Goal: Navigation & Orientation: Find specific page/section

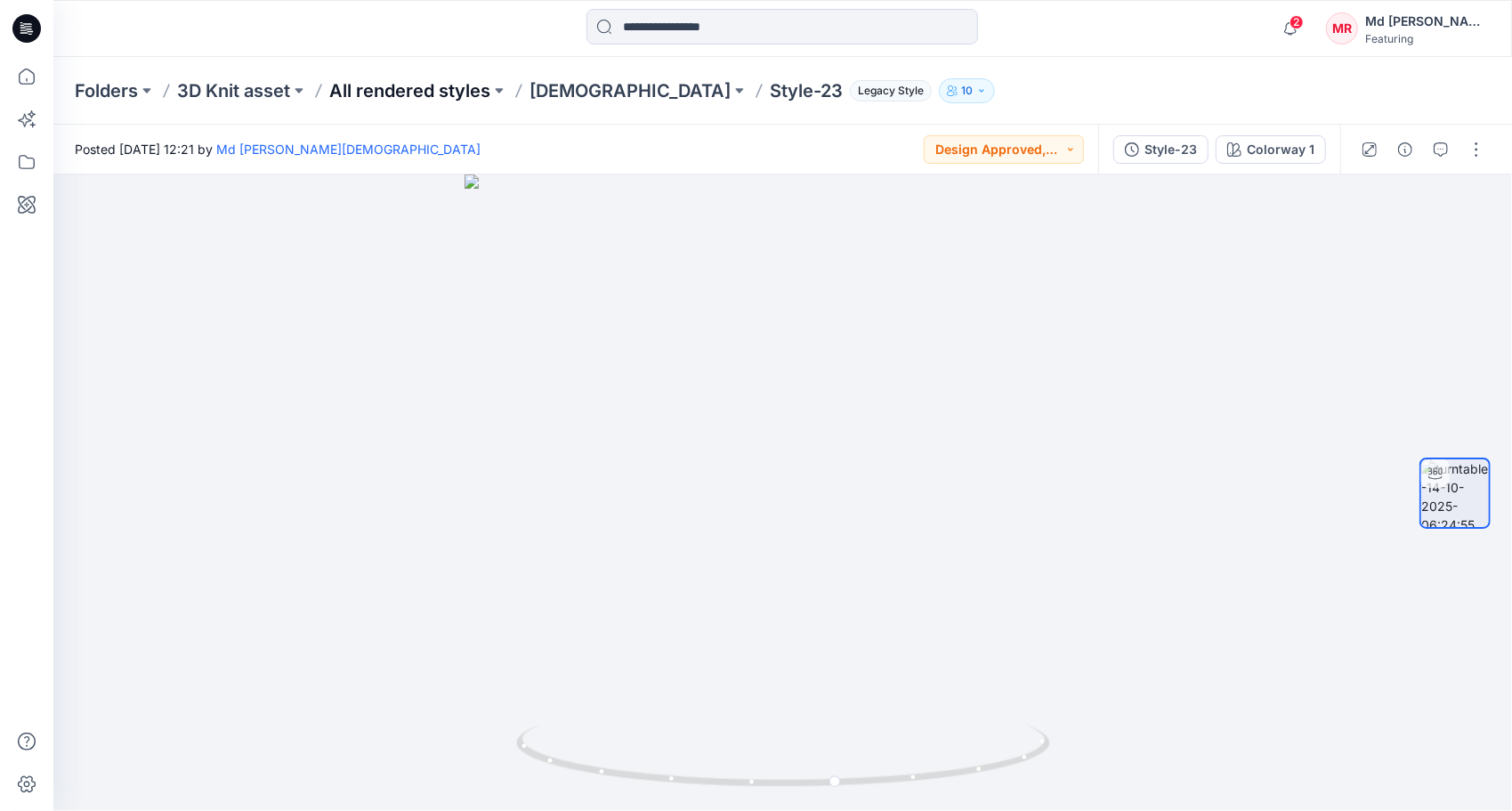
click at [376, 98] on p "All rendered styles" at bounding box center [410, 91] width 161 height 25
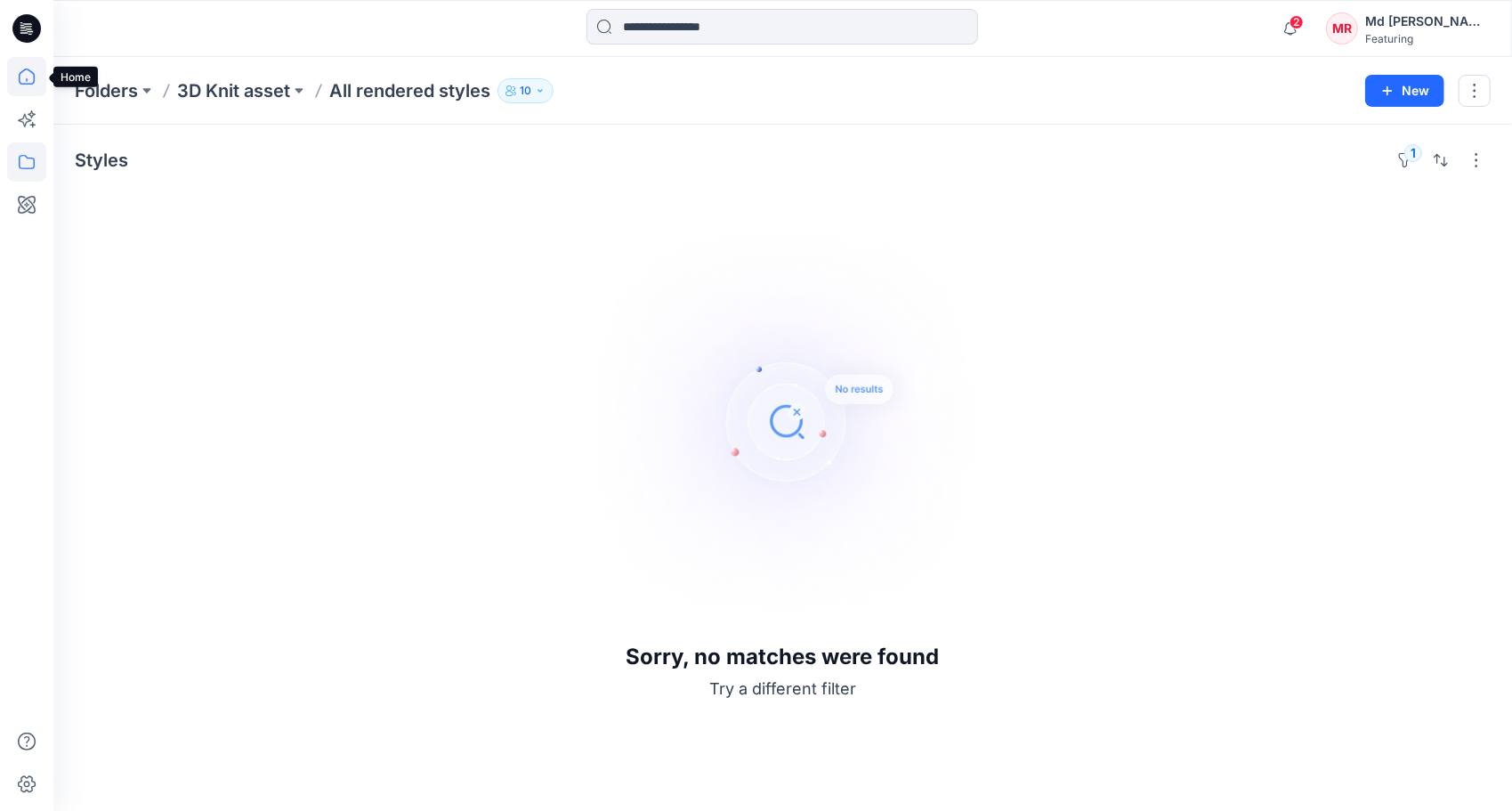
click at [30, 87] on icon at bounding box center [27, 77] width 39 height 39
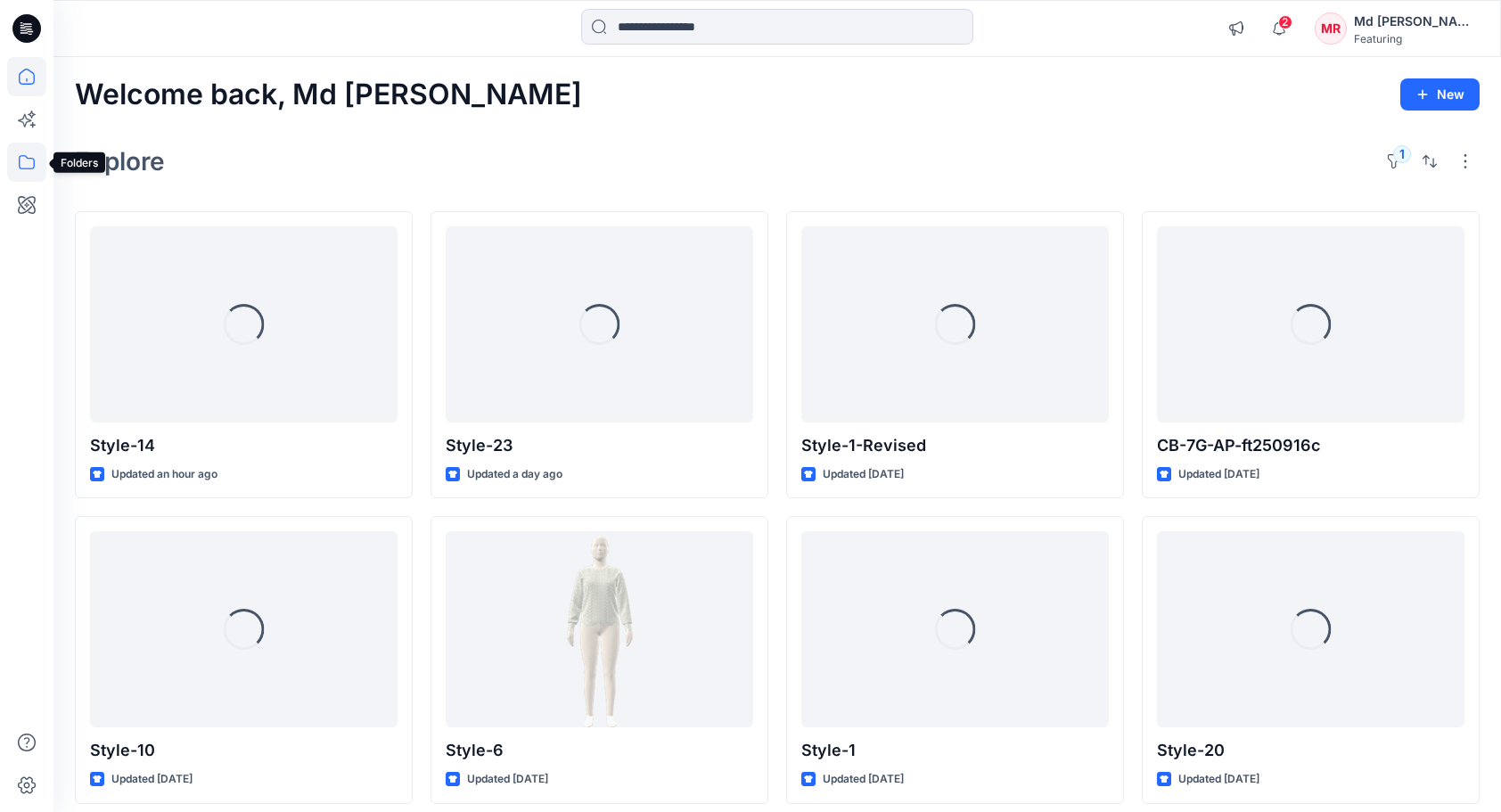
click at [36, 161] on icon at bounding box center [27, 162] width 39 height 39
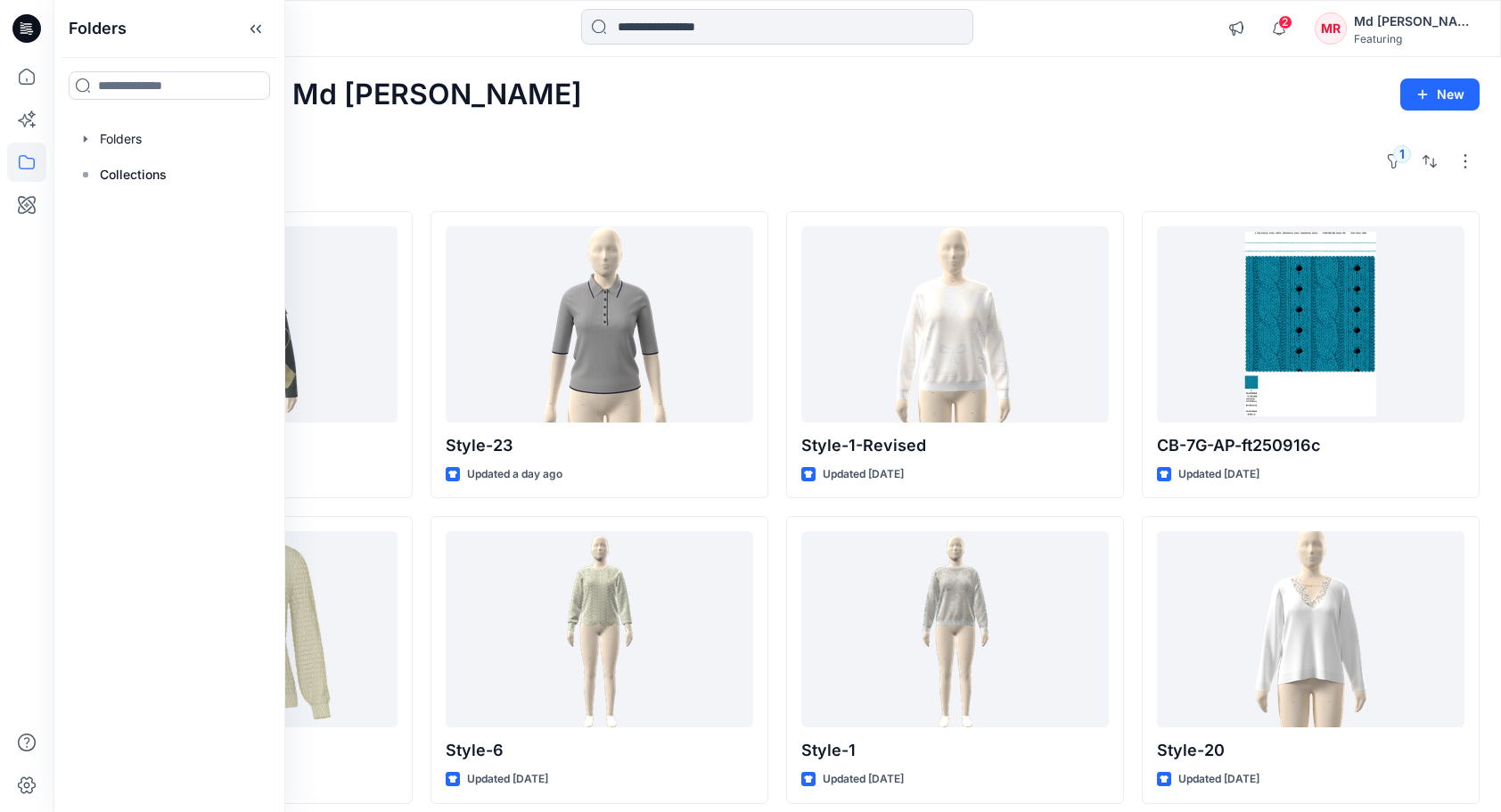
click at [636, 190] on div "Welcome back, Md [PERSON_NAME] New Explore 1 Style-14 Updated an hour ago Style…" at bounding box center [777, 625] width 1447 height 1137
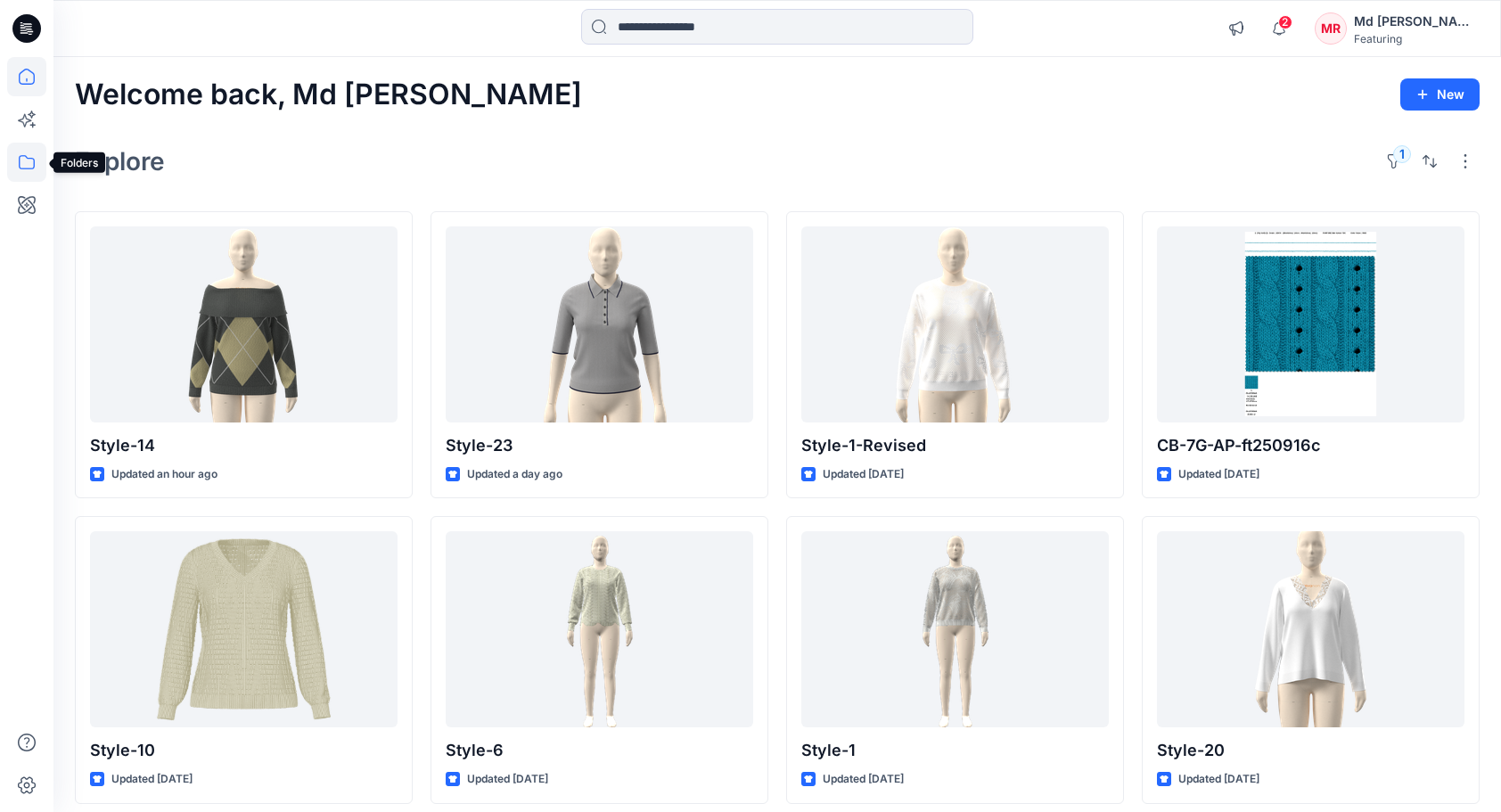
click at [31, 158] on icon at bounding box center [26, 161] width 16 height 14
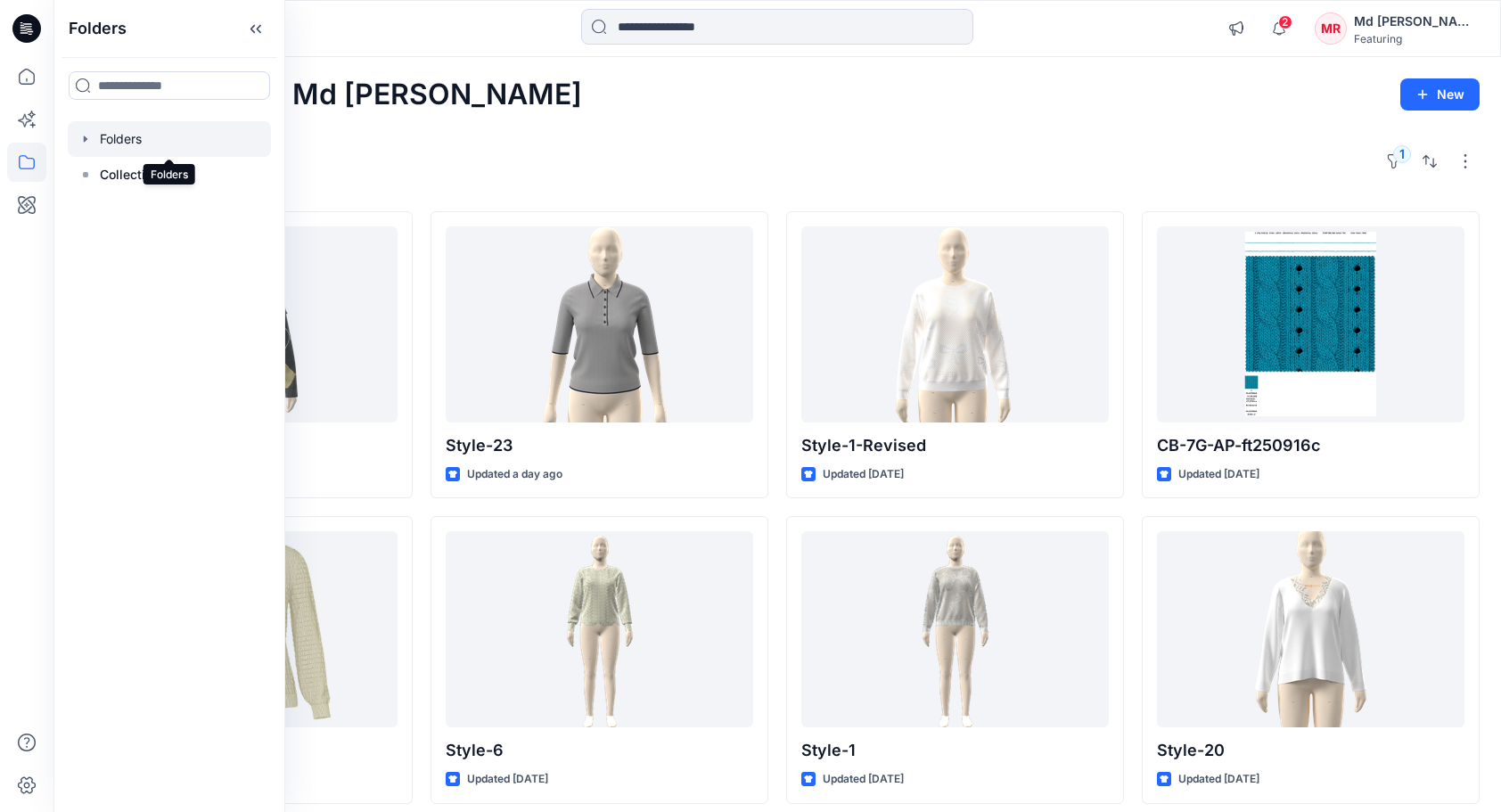
click at [178, 135] on div at bounding box center [169, 139] width 203 height 36
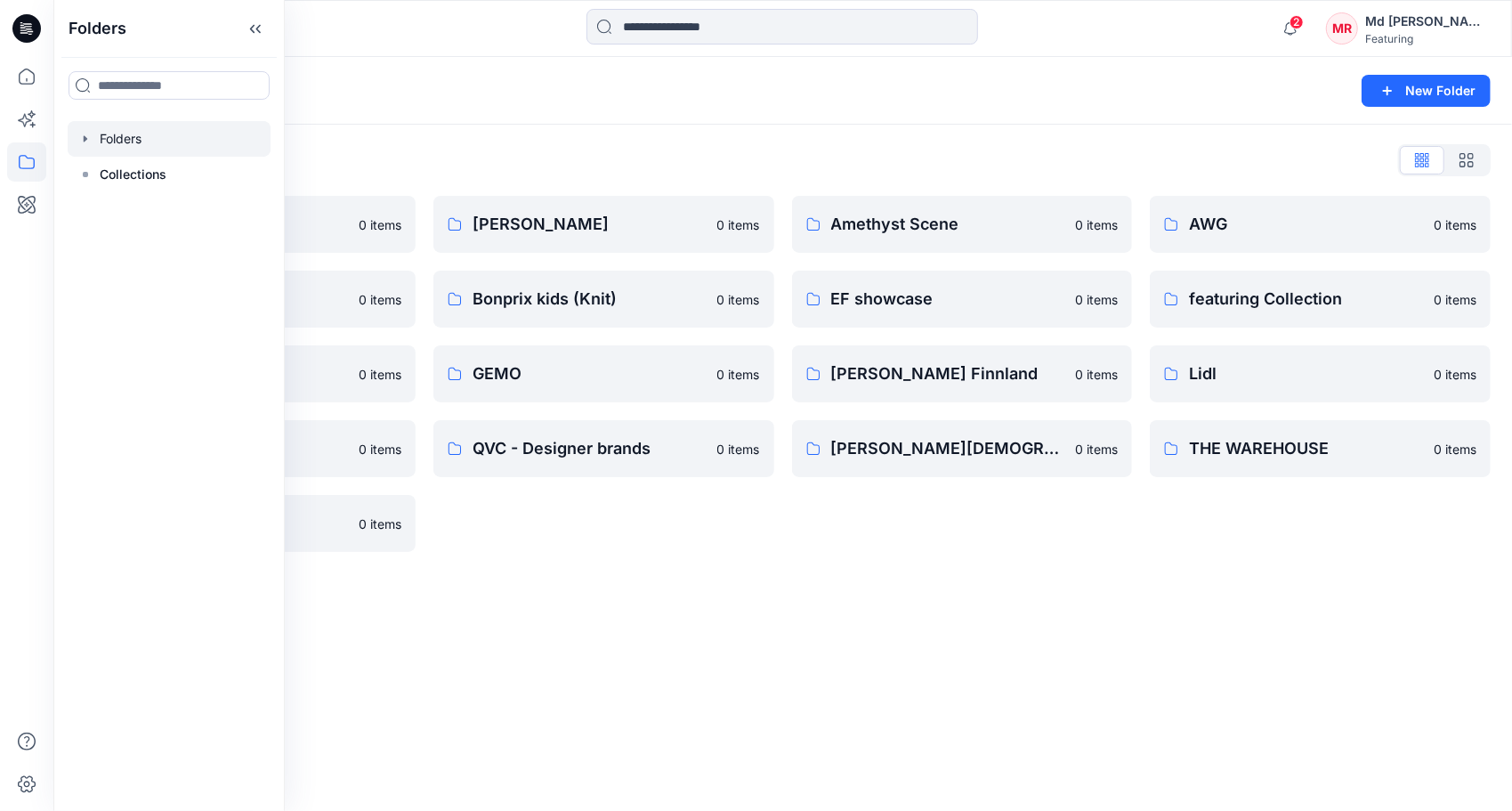
click at [778, 120] on div "Folders New Folder" at bounding box center [783, 91] width 1459 height 68
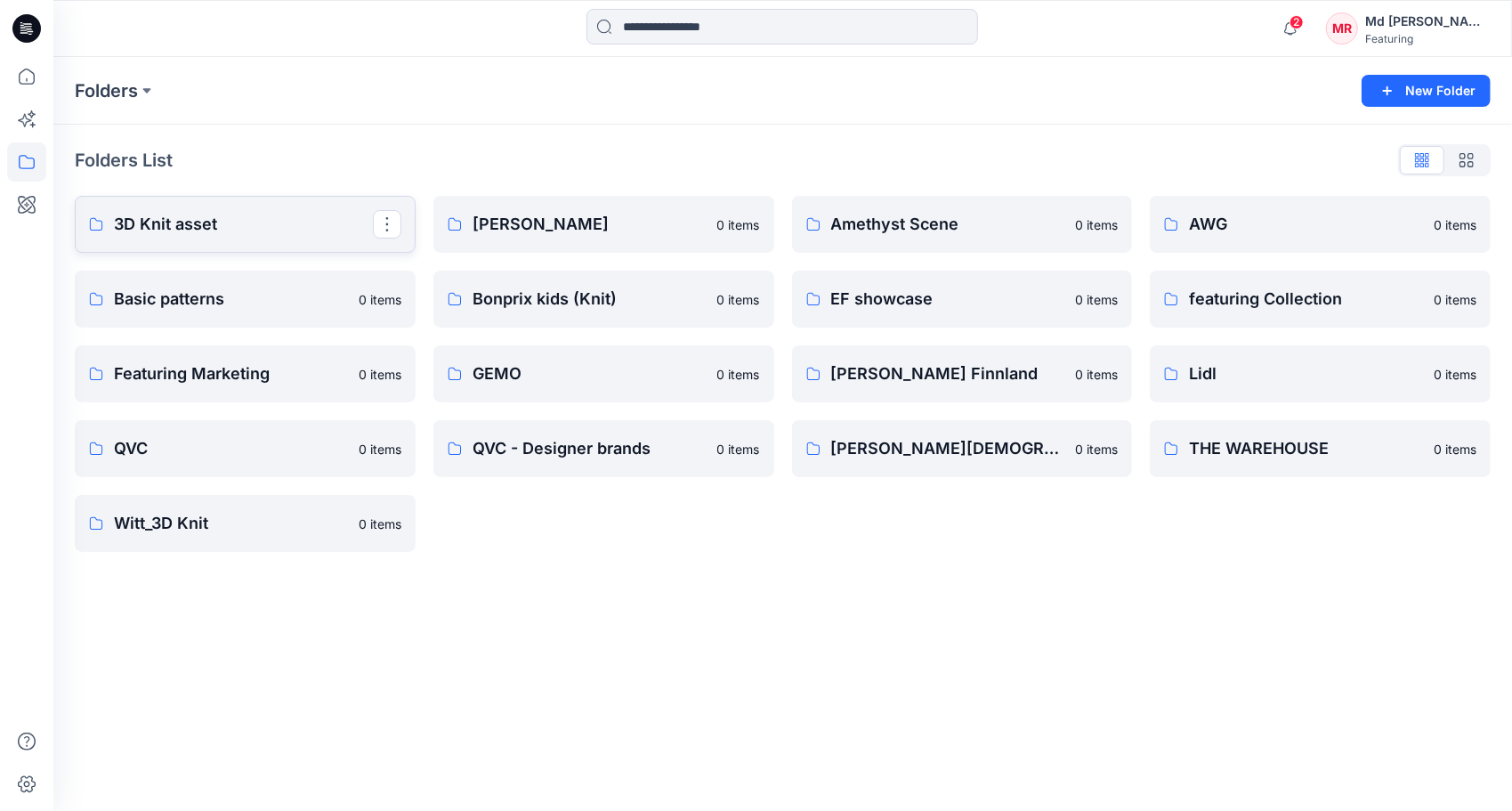
click at [178, 212] on p "3D Knit asset" at bounding box center [244, 224] width 259 height 25
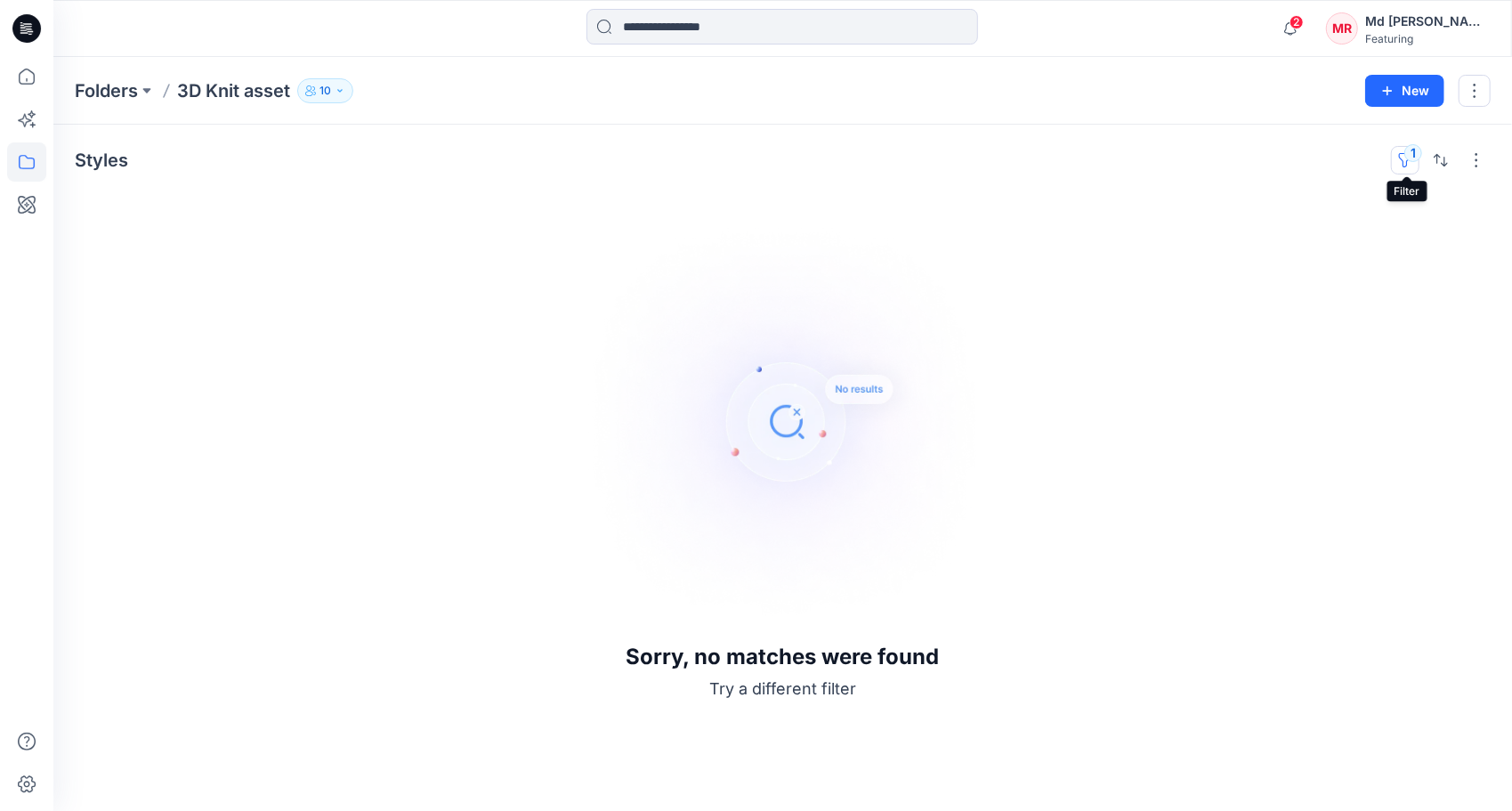
click at [1412, 157] on button "1" at bounding box center [1405, 160] width 28 height 28
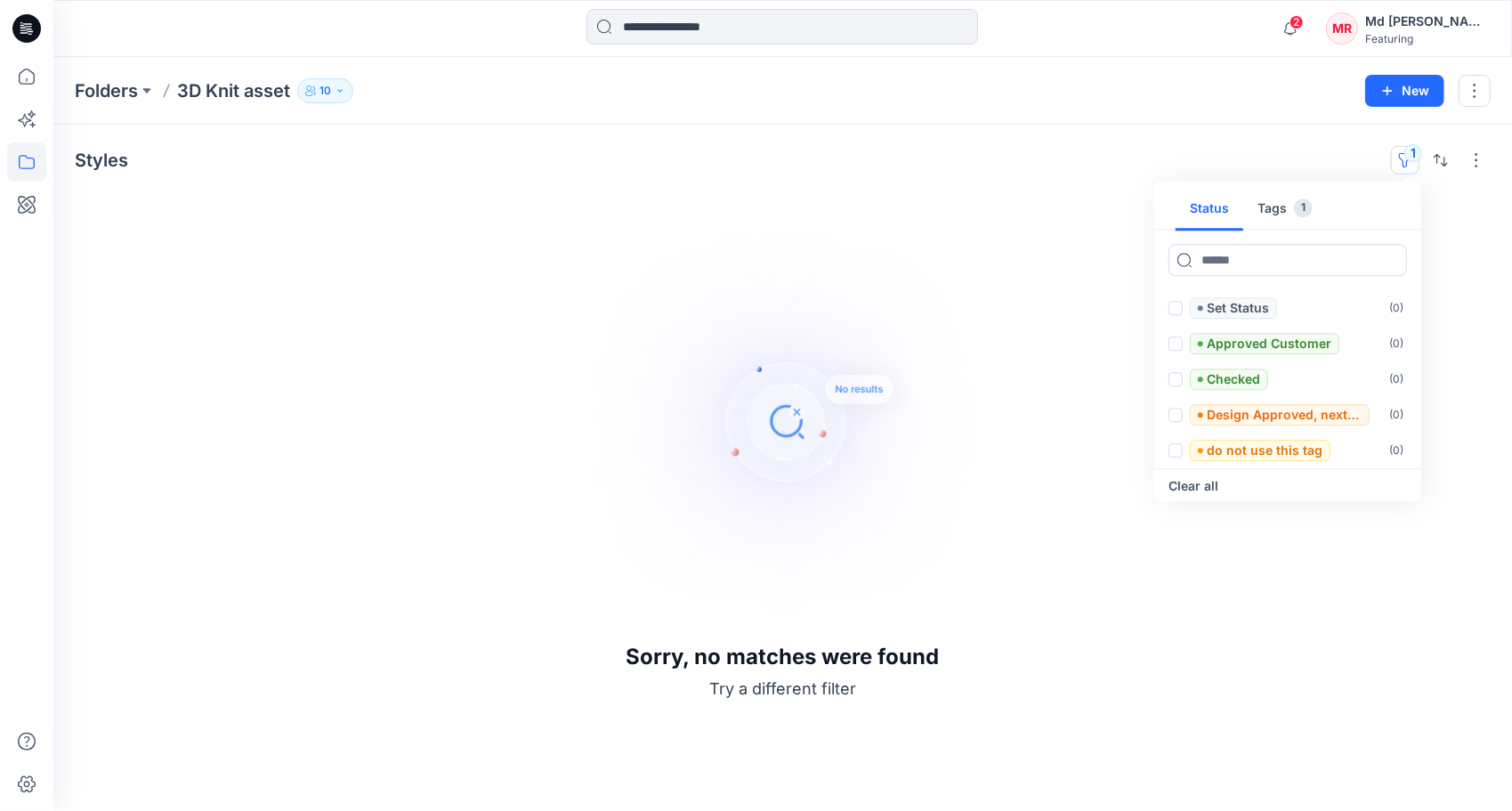
click at [1289, 202] on button "Tags 1" at bounding box center [1284, 209] width 83 height 43
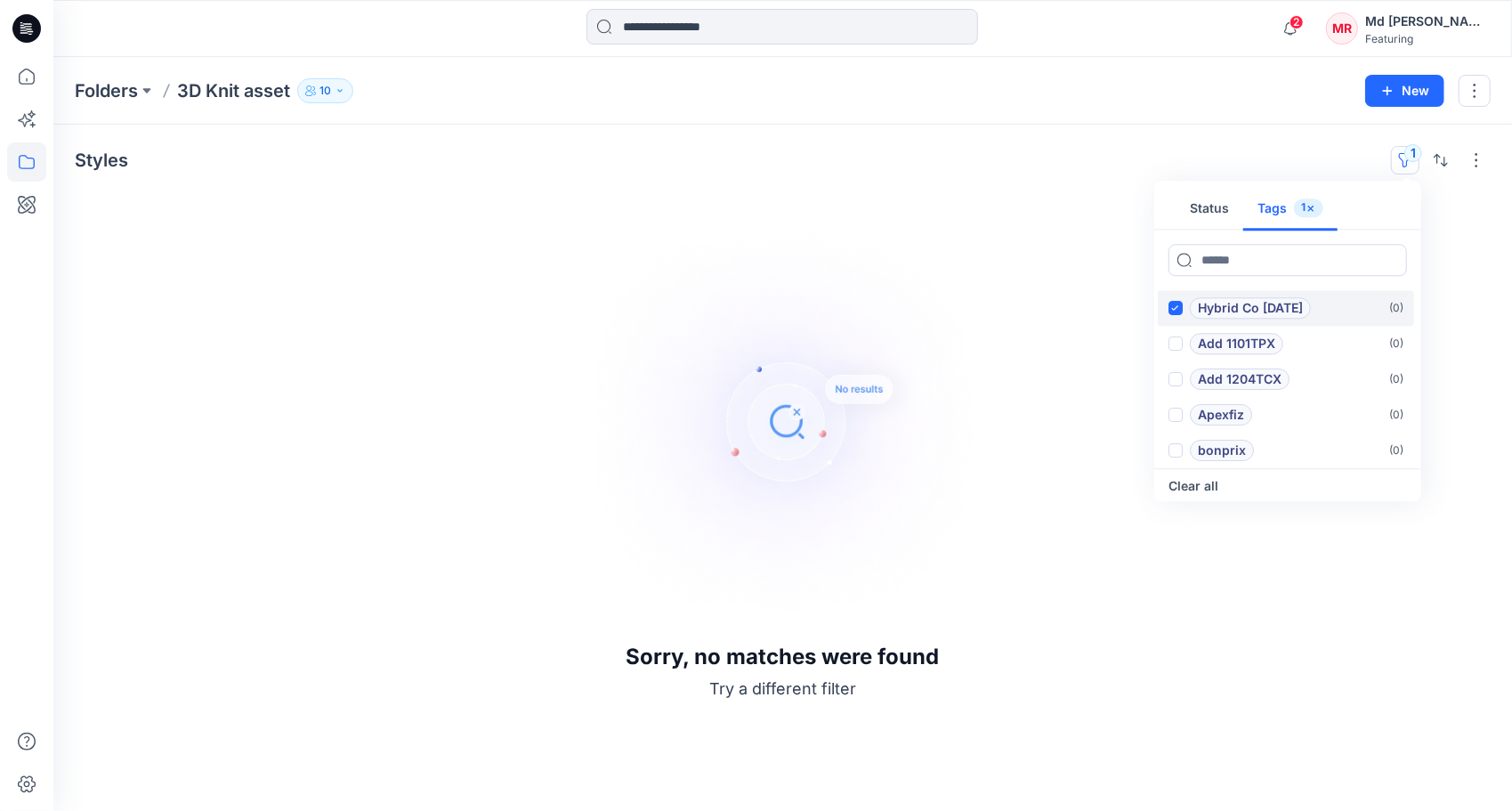
click at [1176, 308] on icon at bounding box center [1175, 308] width 7 height 6
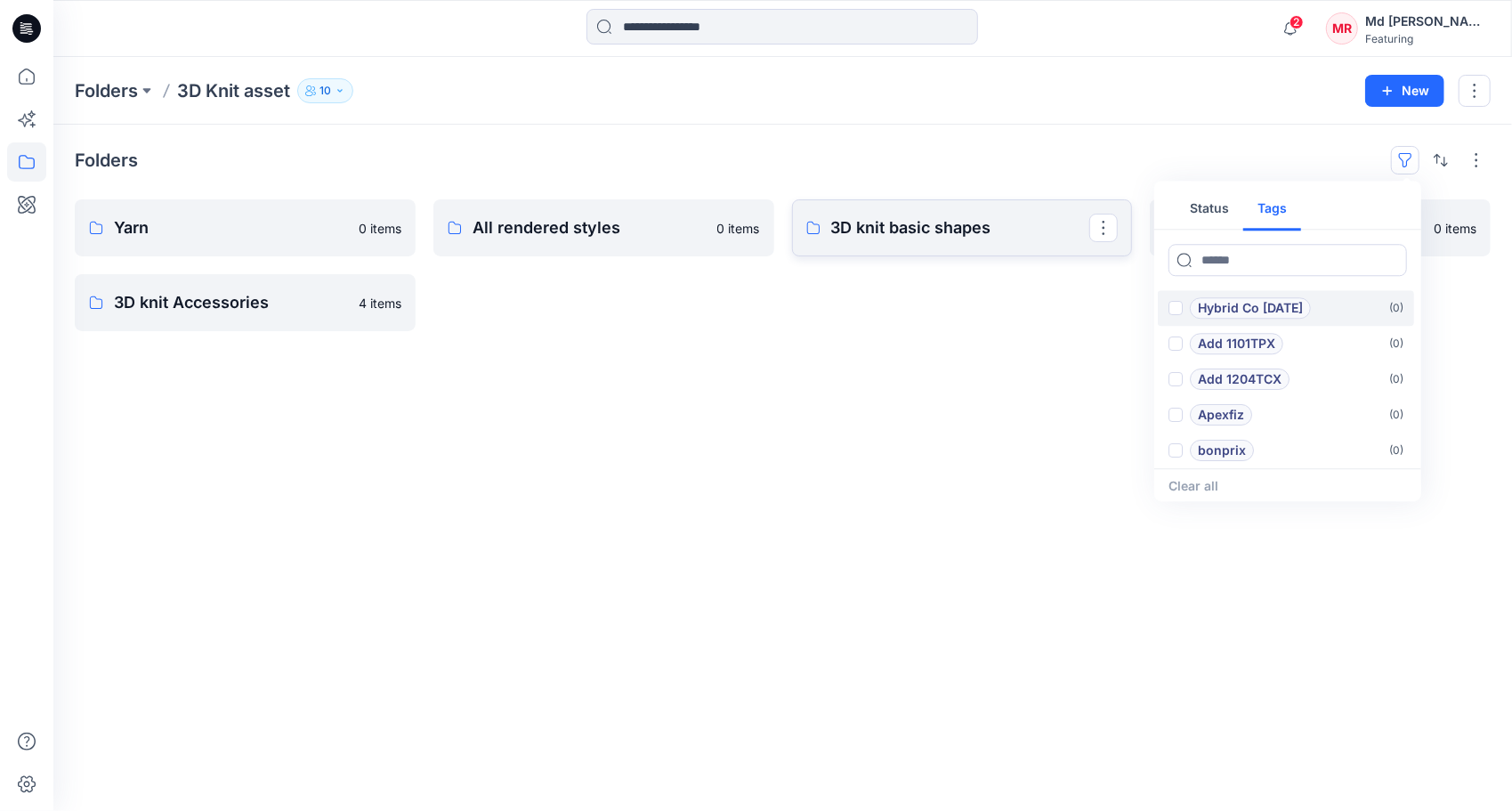
click at [907, 222] on p "3D knit basic shapes" at bounding box center [961, 228] width 259 height 25
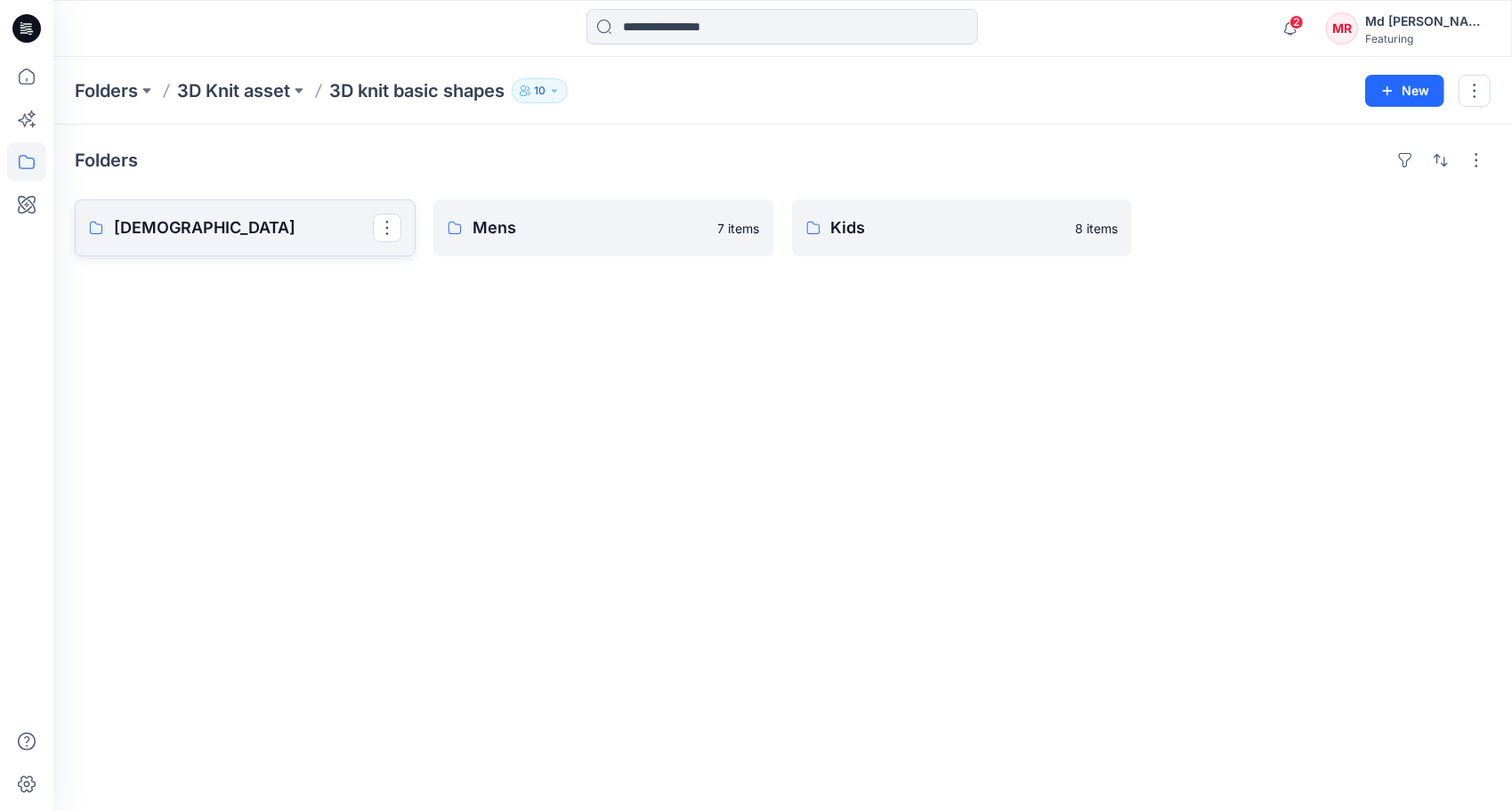
click at [272, 246] on link "[DEMOGRAPHIC_DATA]" at bounding box center [246, 228] width 341 height 57
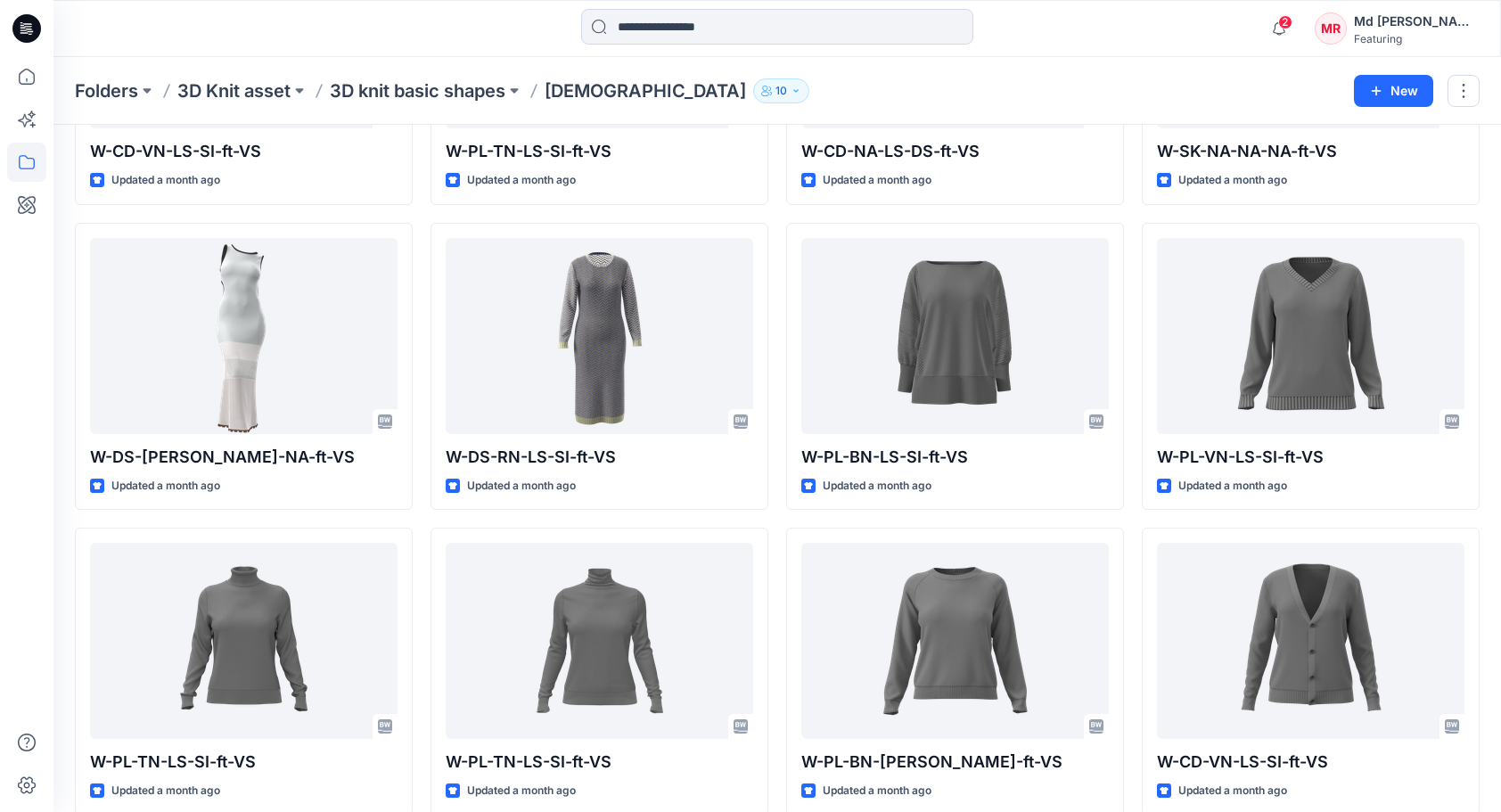
scroll to position [1282, 0]
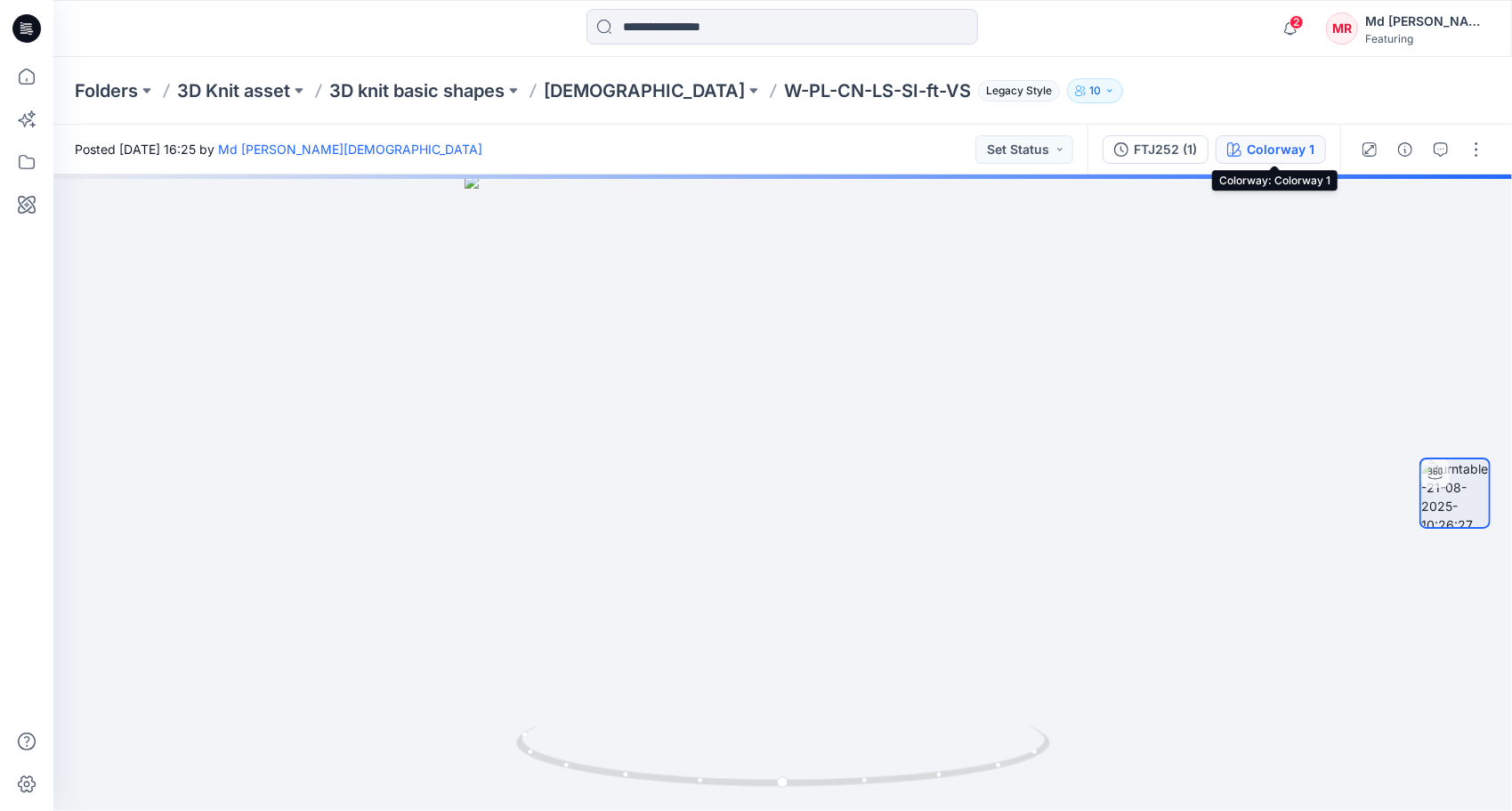
click at [1274, 153] on div "Colorway 1" at bounding box center [1280, 149] width 67 height 20
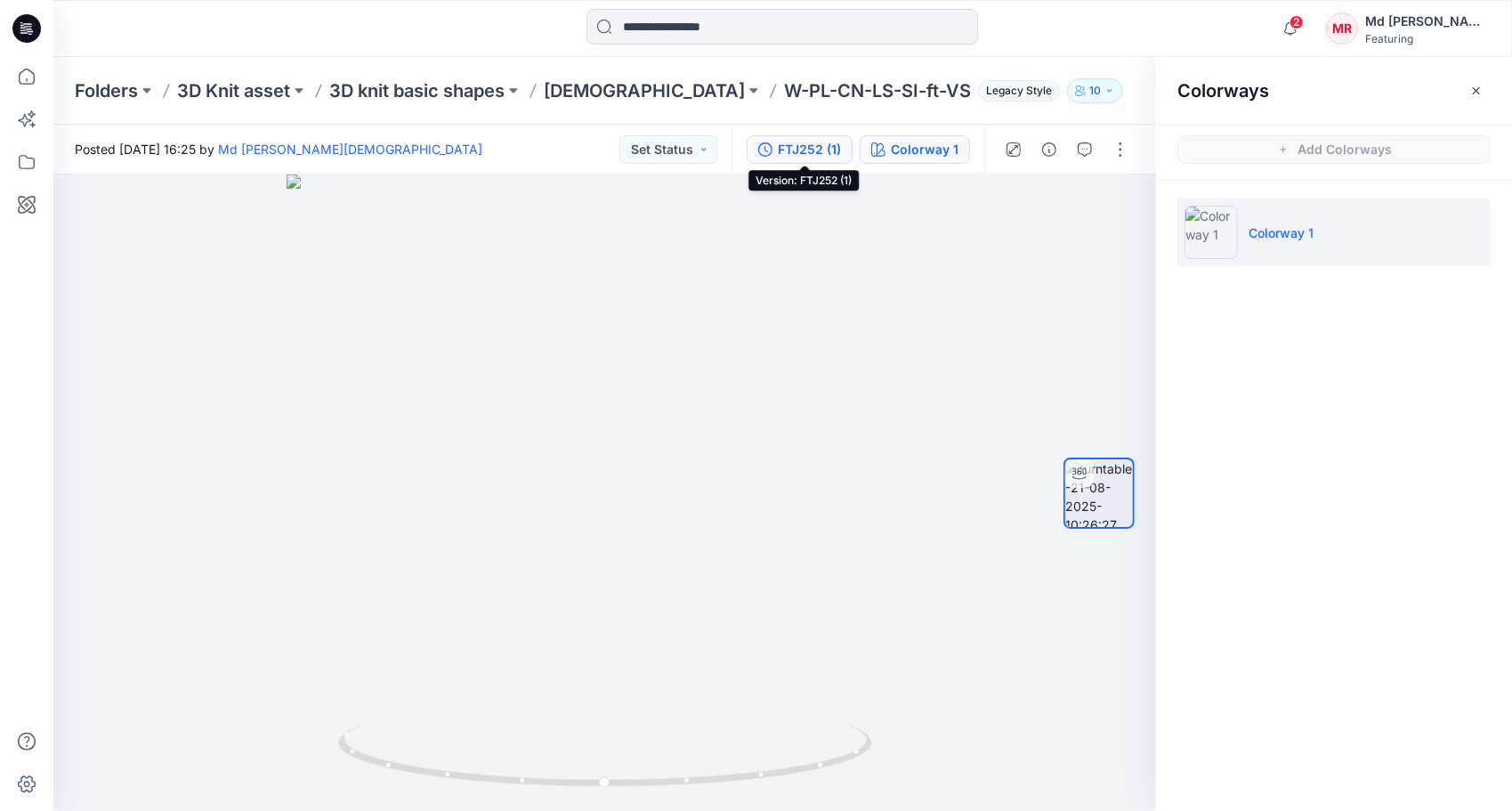
click at [817, 146] on div "FTJ252 (1)" at bounding box center [809, 149] width 63 height 20
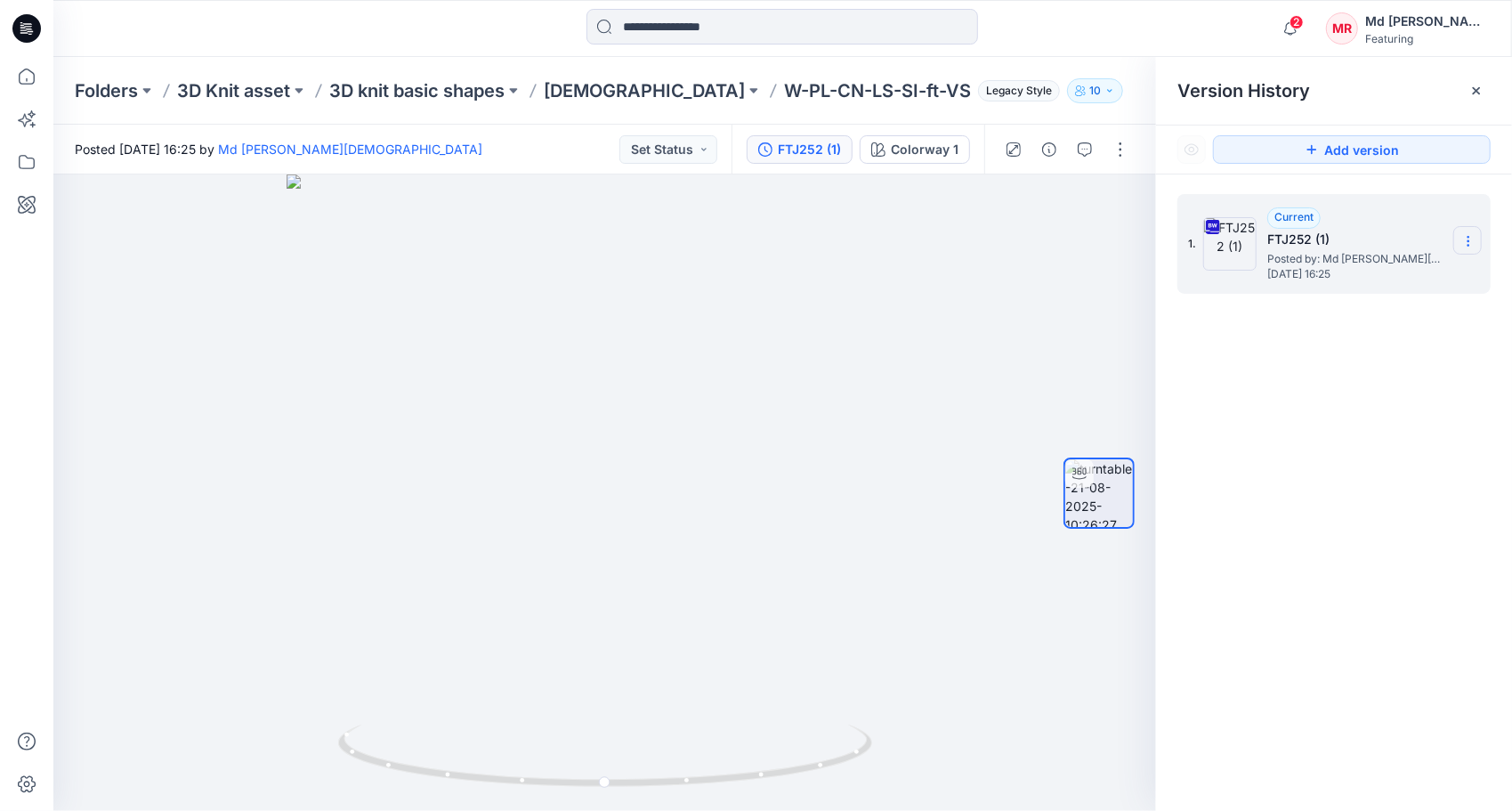
click at [1472, 241] on icon at bounding box center [1468, 241] width 14 height 14
click at [1052, 80] on div "Folders 3D Knit asset 3D knit basic shapes [DEMOGRAPHIC_DATA] W-PL-CN-LS-SI-ft-…" at bounding box center [713, 91] width 1277 height 25
click at [1479, 82] on div at bounding box center [1476, 91] width 28 height 28
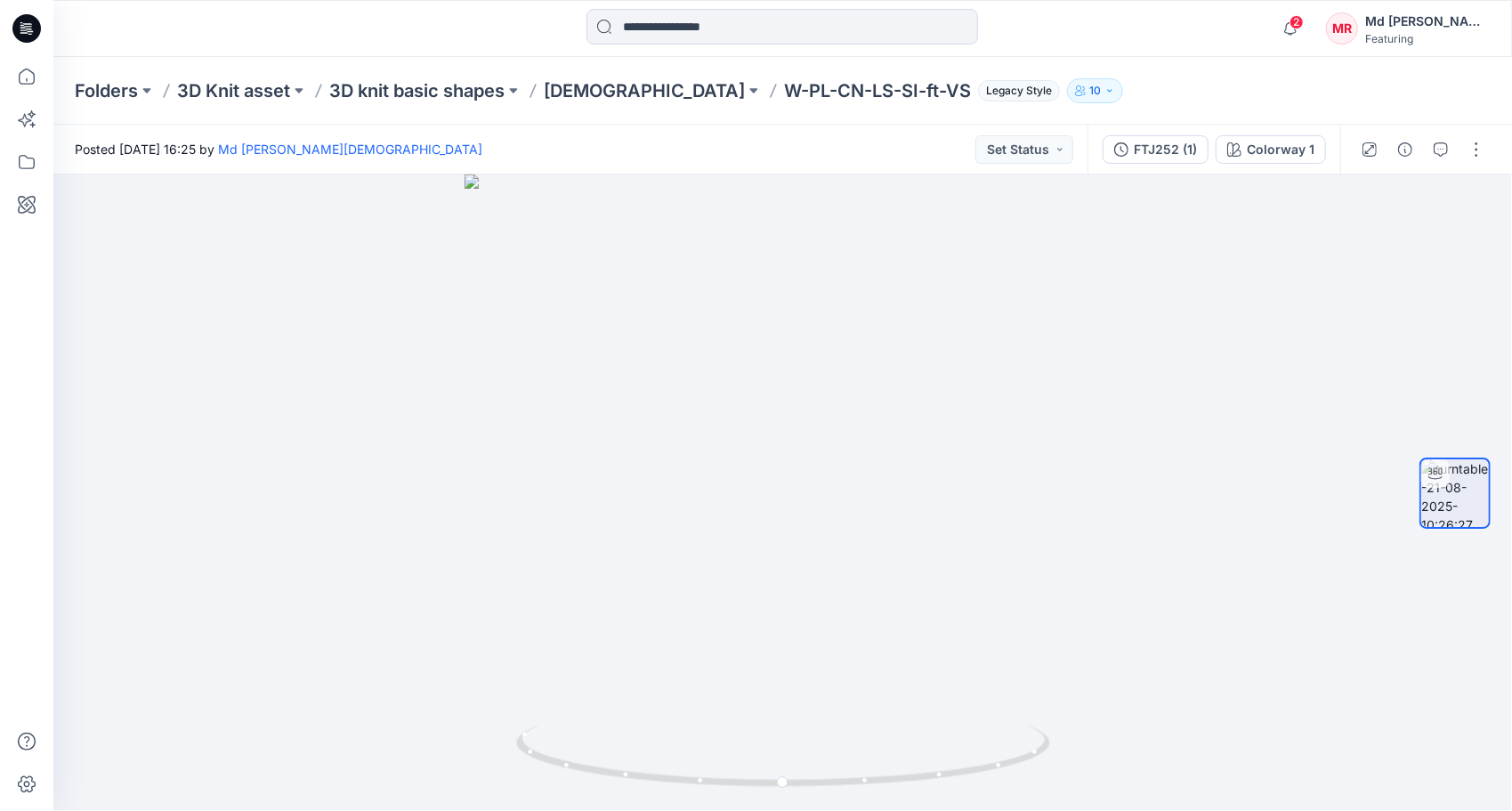
click at [569, 73] on div "Folders 3D Knit asset 3D knit basic shapes [DEMOGRAPHIC_DATA] W-PL-CN-LS-SI-ft-…" at bounding box center [783, 91] width 1459 height 68
click at [570, 81] on p "[DEMOGRAPHIC_DATA]" at bounding box center [644, 91] width 202 height 25
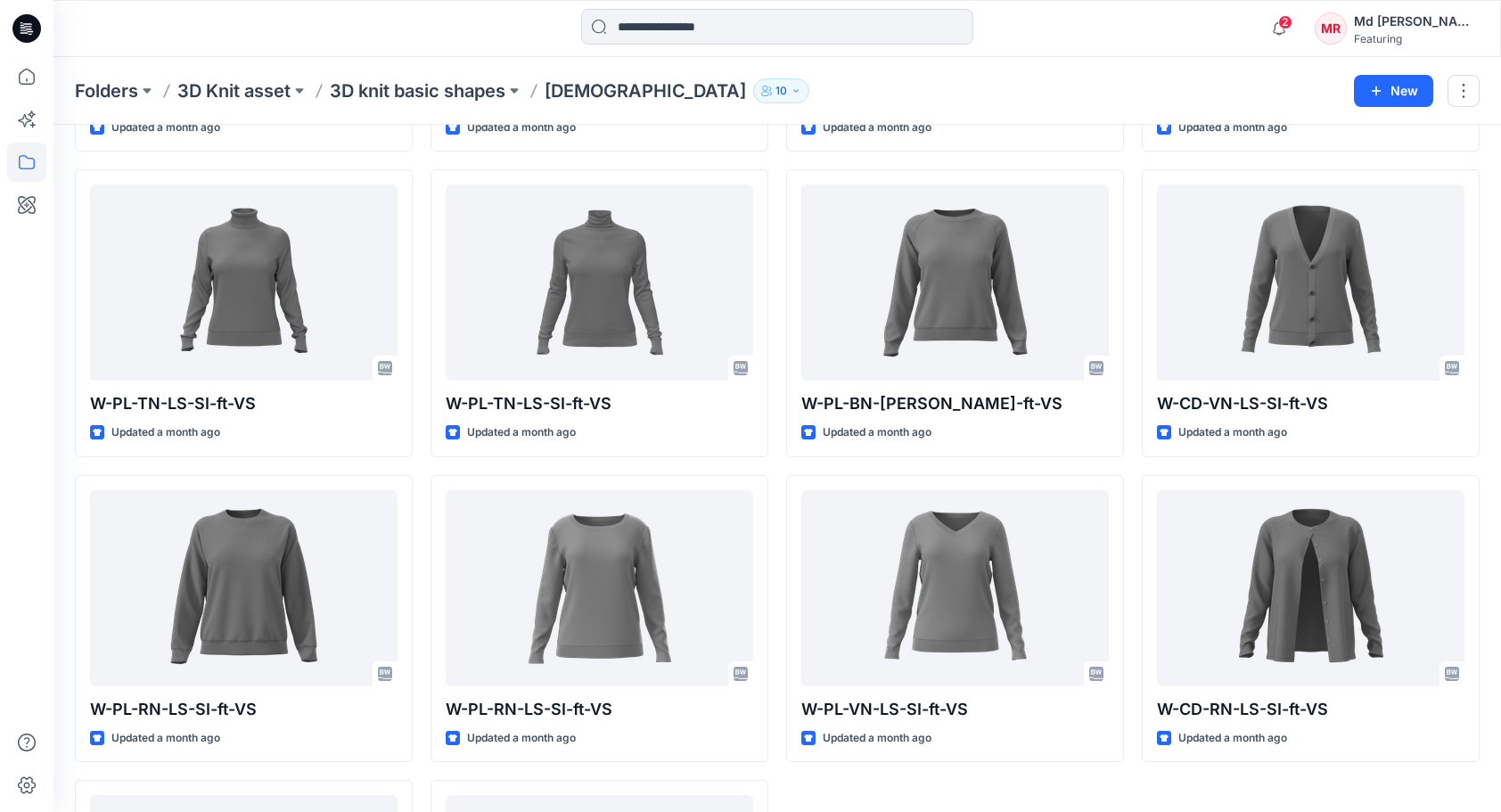
scroll to position [1524, 0]
